Goal: Task Accomplishment & Management: Manage account settings

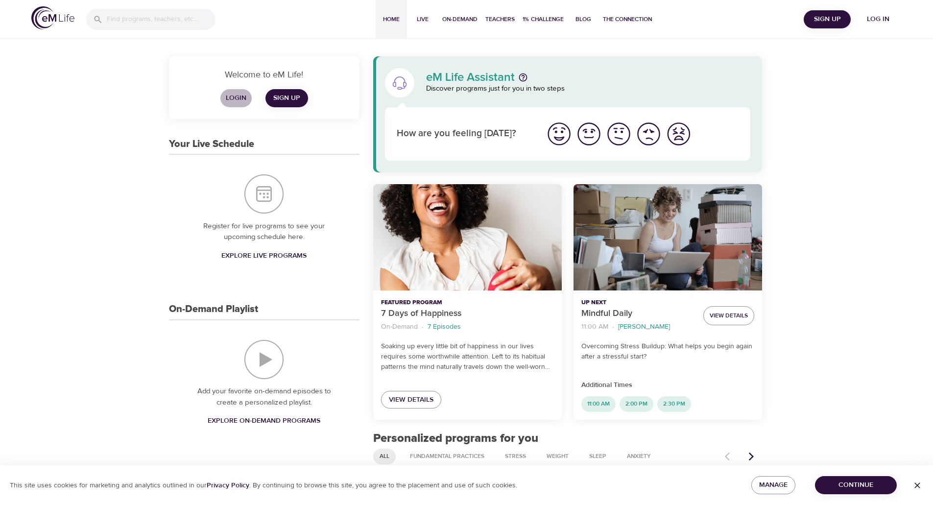
click at [242, 95] on span "Login" at bounding box center [236, 98] width 24 height 12
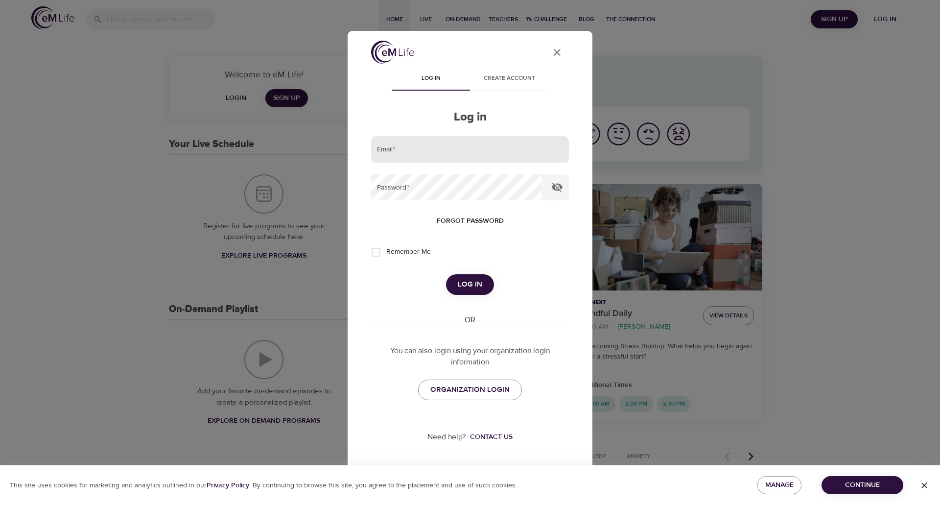
click at [462, 155] on input "email" at bounding box center [470, 149] width 198 height 26
type input "[PERSON_NAME][EMAIL_ADDRESS][PERSON_NAME][DOMAIN_NAME]"
click at [375, 255] on input "Remember Me" at bounding box center [376, 252] width 21 height 21
checkbox input "true"
click at [446, 274] on button "Log in" at bounding box center [470, 284] width 48 height 21
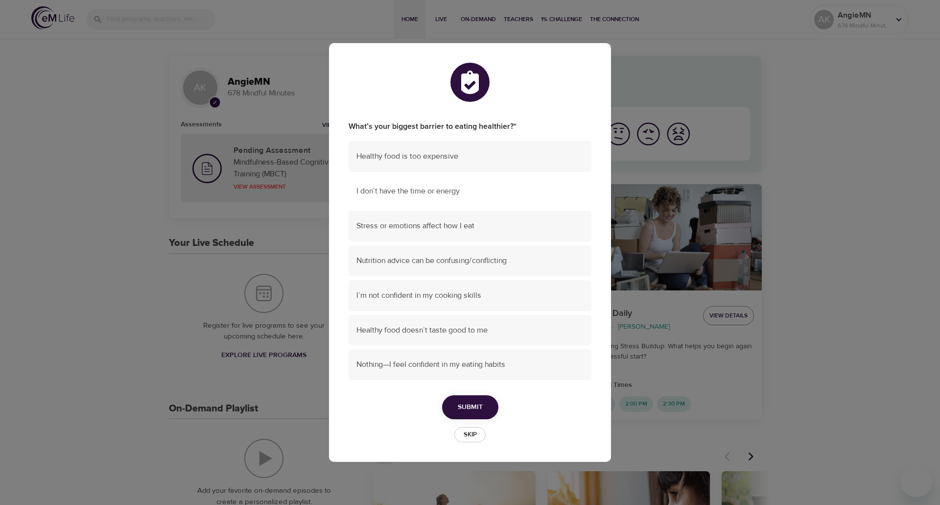
click at [488, 189] on span "I don’t have the time or energy" at bounding box center [470, 191] width 227 height 11
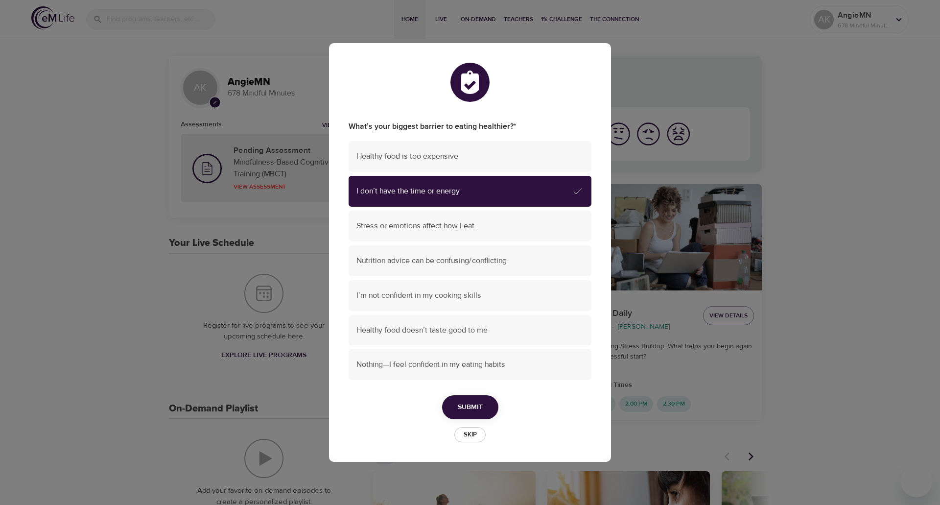
click at [478, 409] on span "Submit" at bounding box center [470, 407] width 25 height 12
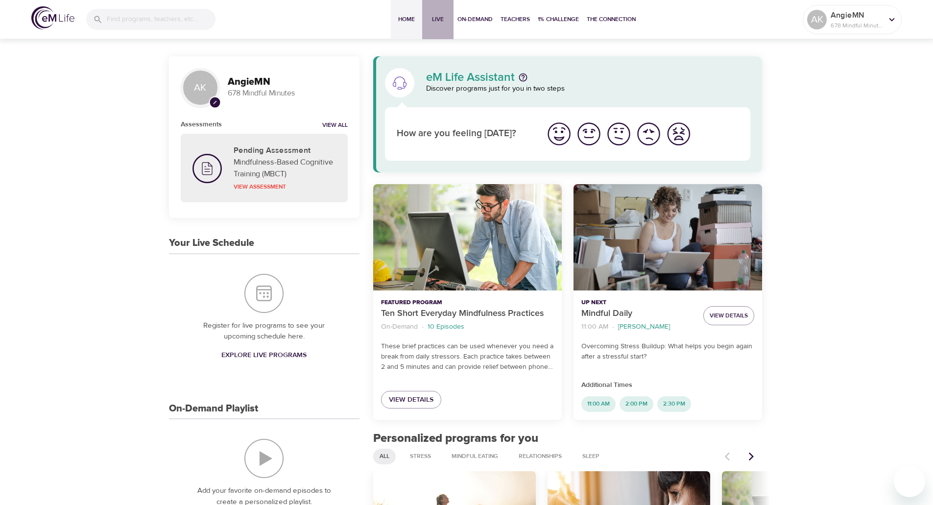
click at [441, 20] on span "Live" at bounding box center [438, 19] width 24 height 10
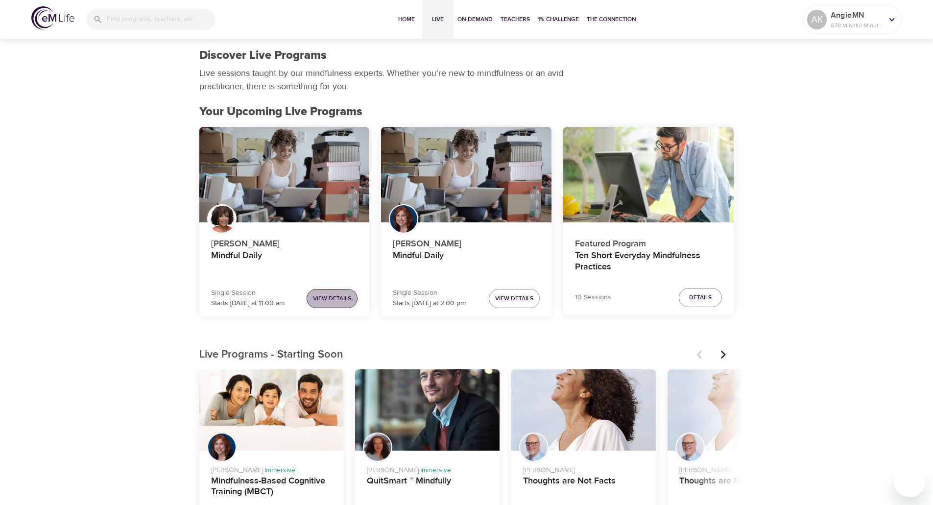
click at [342, 296] on span "View Details" at bounding box center [332, 298] width 38 height 10
